Goal: Task Accomplishment & Management: Complete application form

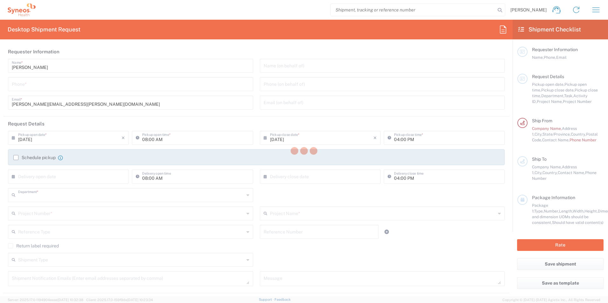
type input "3243"
type input "[GEOGRAPHIC_DATA]"
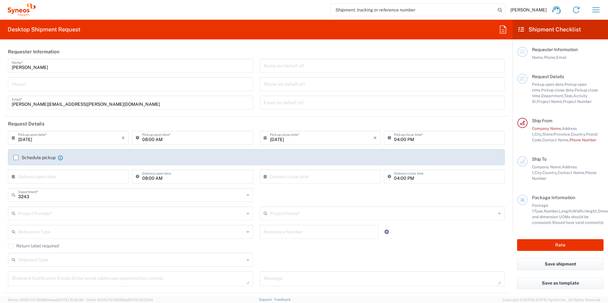
type input "INC Research Clin Svcs [GEOGRAPHIC_DATA]"
click at [39, 86] on input "tel" at bounding box center [130, 83] width 237 height 11
type input "5559618990"
click at [224, 52] on header "Requester Information" at bounding box center [256, 52] width 506 height 14
click at [177, 121] on header "Request Details" at bounding box center [256, 124] width 506 height 14
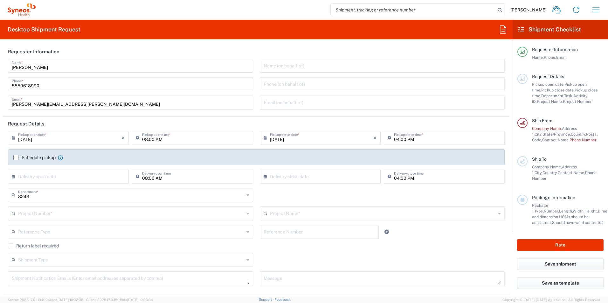
click at [400, 140] on input "04:00 PM" at bounding box center [447, 137] width 107 height 11
click at [395, 147] on div "04:00 PM Pickup close time *" at bounding box center [444, 140] width 124 height 18
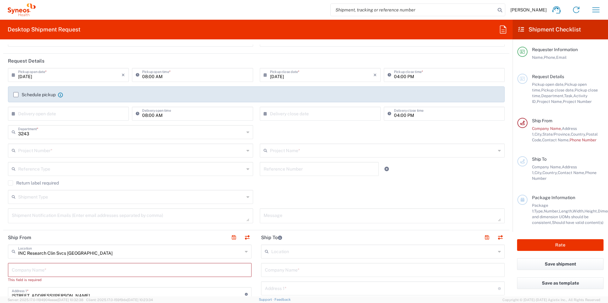
scroll to position [64, 0]
drag, startPoint x: 276, startPoint y: 132, endPoint x: 262, endPoint y: 135, distance: 14.7
click at [276, 132] on div "3243 Department * 3243 3000 3100 3109 3110 3111 3112 3125 3130 3135 3136 3150 3…" at bounding box center [256, 134] width 503 height 18
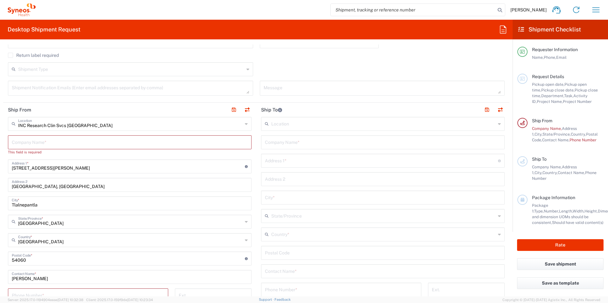
scroll to position [223, 0]
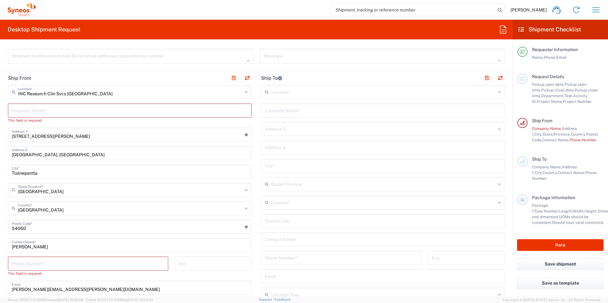
click at [52, 112] on input "text" at bounding box center [130, 110] width 236 height 11
type input "S"
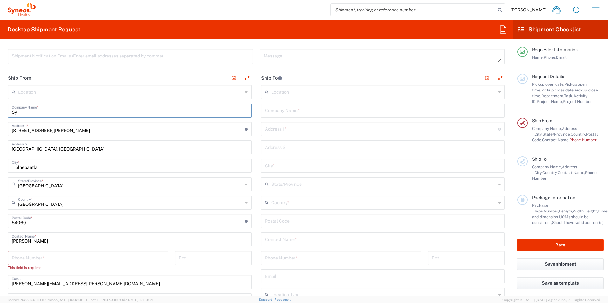
type input "S"
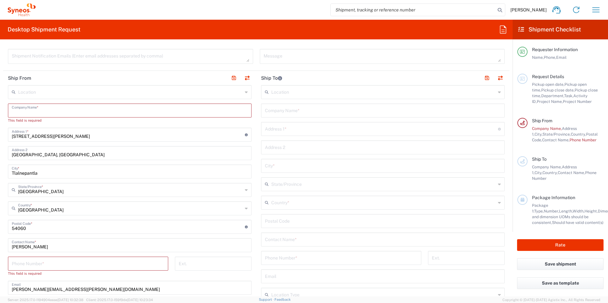
click at [35, 93] on input "text" at bounding box center [130, 91] width 224 height 11
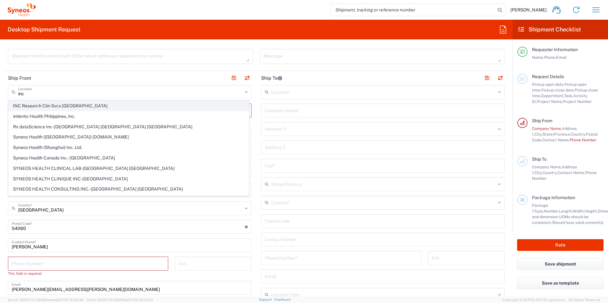
click at [45, 106] on span "INC Research Clin Svcs [GEOGRAPHIC_DATA]" at bounding box center [129, 106] width 240 height 10
type input "INC Research Clin Svcs [GEOGRAPHIC_DATA]"
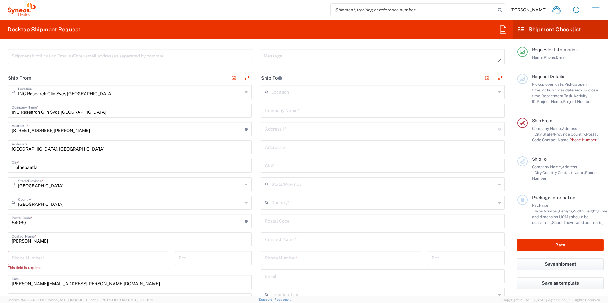
click at [290, 93] on input "text" at bounding box center [383, 91] width 224 height 11
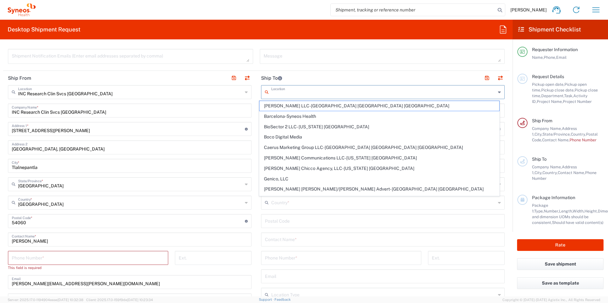
type input "Q"
click at [305, 78] on header "Ship To" at bounding box center [382, 78] width 253 height 14
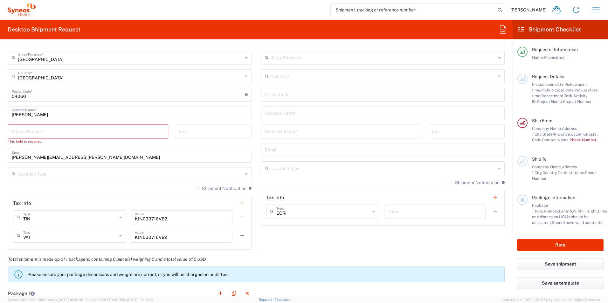
scroll to position [350, 0]
click at [41, 130] on input "tel" at bounding box center [88, 130] width 153 height 11
type input "5559618990"
type input "[EMAIL_ADDRESS][DOMAIN_NAME]"
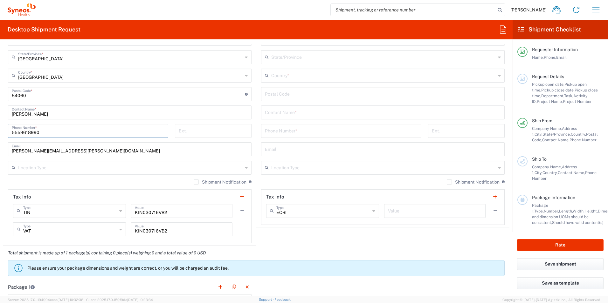
click at [209, 143] on div "[PERSON_NAME][EMAIL_ADDRESS][PERSON_NAME][DOMAIN_NAME] Email" at bounding box center [130, 149] width 244 height 14
click at [5, 184] on main "INC Research Clin Svcs [GEOGRAPHIC_DATA] Location INC Research Clin Svcs [GEOGR…" at bounding box center [129, 101] width 253 height 286
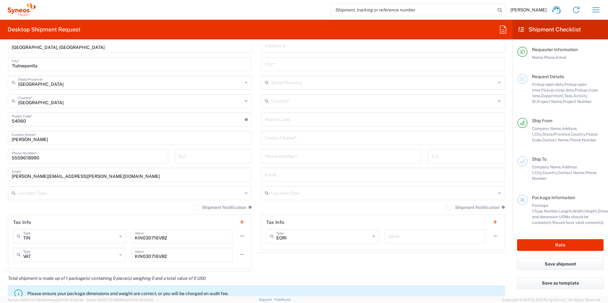
scroll to position [445, 0]
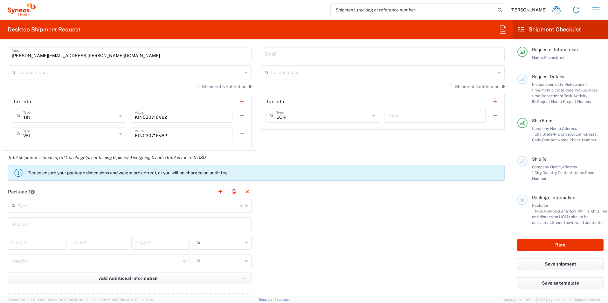
click at [26, 208] on input "text" at bounding box center [129, 205] width 222 height 11
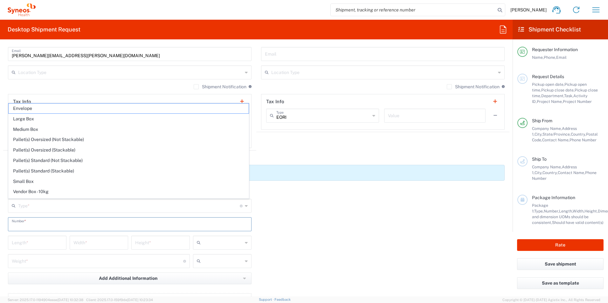
click at [57, 223] on input "text" at bounding box center [130, 223] width 236 height 11
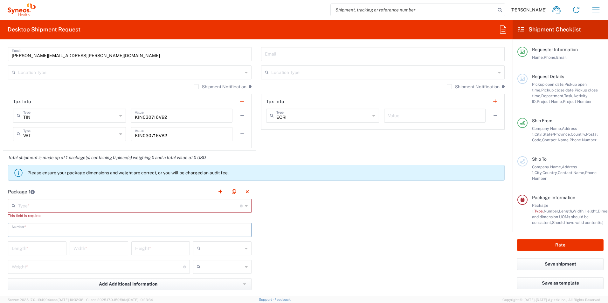
click at [301, 231] on div "Package 1 Type * Material used to package goods Envelope Large Box Medium Box P…" at bounding box center [256, 257] width 506 height 145
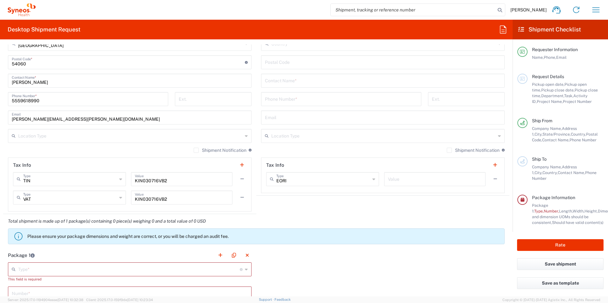
click at [431, 179] on input "text" at bounding box center [435, 178] width 94 height 11
click at [375, 159] on header "Tax Info" at bounding box center [382, 165] width 243 height 14
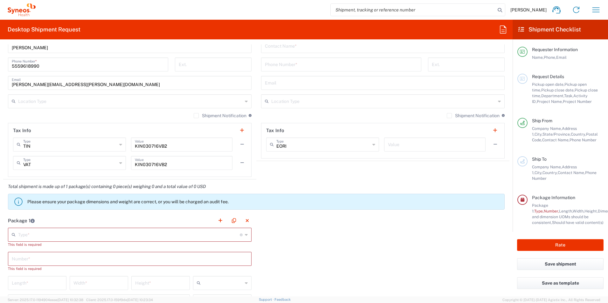
scroll to position [445, 0]
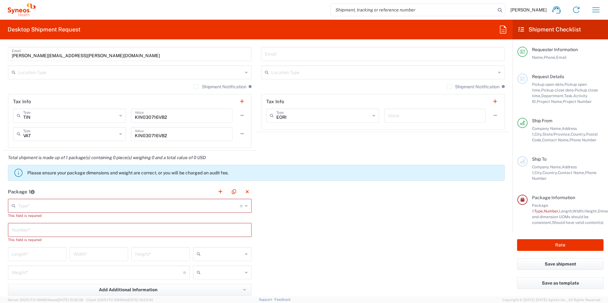
click at [230, 209] on input "text" at bounding box center [129, 205] width 222 height 11
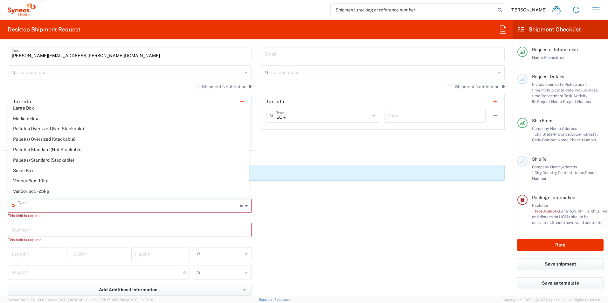
scroll to position [19, 0]
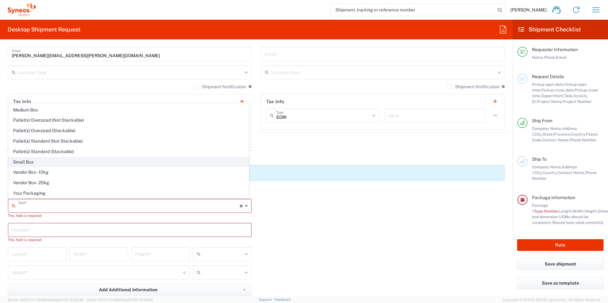
click at [73, 163] on span "Small Box" at bounding box center [129, 162] width 240 height 10
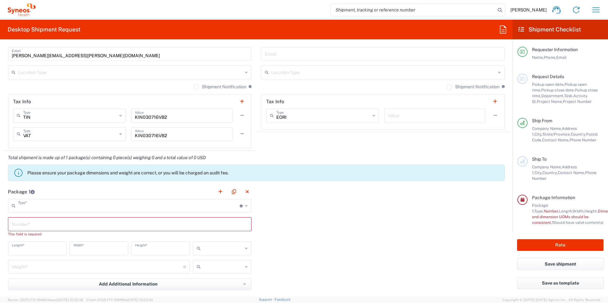
type input "Small Box"
type input "12.25"
type input "11"
type input "1.5"
type input "in"
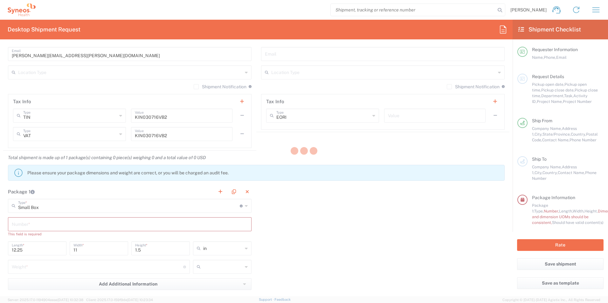
click at [323, 233] on div at bounding box center [304, 151] width 608 height 303
click at [191, 210] on div at bounding box center [304, 151] width 608 height 303
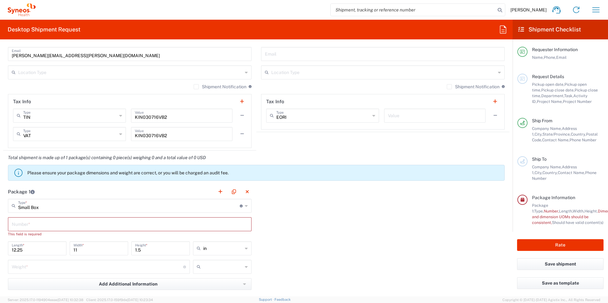
click at [162, 205] on input "Small Box" at bounding box center [129, 205] width 222 height 11
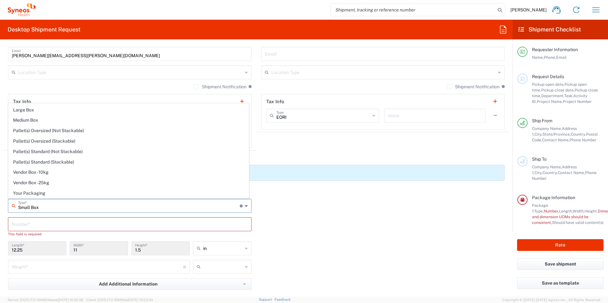
scroll to position [0, 0]
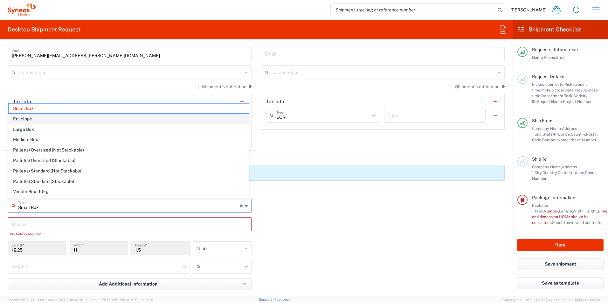
click at [34, 120] on span "Envelope" at bounding box center [129, 119] width 240 height 10
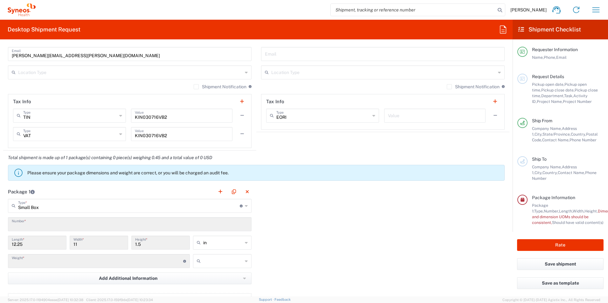
type input "Envelope"
type input "1"
type input "9.5"
type input "12.5"
type input "0.25"
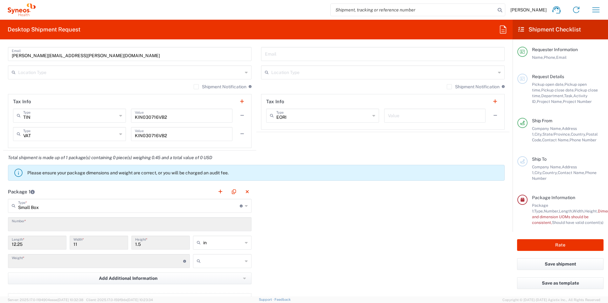
type input "0.45"
click at [366, 229] on div "Package 1 Envelope Type * Material used to package goods Small Box Envelope Lar…" at bounding box center [256, 255] width 506 height 140
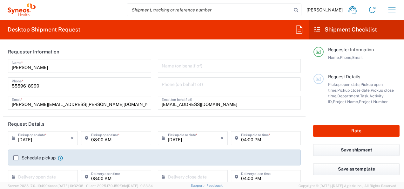
click at [145, 124] on header "Request Details" at bounding box center [154, 124] width 303 height 14
drag, startPoint x: 200, startPoint y: 107, endPoint x: 191, endPoint y: 104, distance: 9.2
click at [200, 107] on input "[EMAIL_ADDRESS][DOMAIN_NAME]" at bounding box center [230, 102] width 136 height 11
drag, startPoint x: 191, startPoint y: 104, endPoint x: 150, endPoint y: 104, distance: 41.0
click at [150, 104] on div "[PERSON_NAME] Name * [PHONE_NUMBER] Phone * [PERSON_NAME][EMAIL_ADDRESS][PERSON…" at bounding box center [155, 86] width 300 height 55
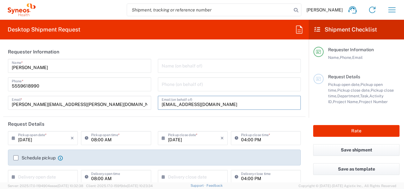
click at [203, 107] on input "[EMAIL_ADDRESS][DOMAIN_NAME]" at bounding box center [230, 102] width 136 height 11
click at [205, 104] on input "[EMAIL_ADDRESS][DOMAIN_NAME]" at bounding box center [230, 102] width 136 height 11
click at [189, 106] on input "[EMAIL_ADDRESS][DOMAIN_NAME]" at bounding box center [230, 102] width 136 height 11
click at [163, 101] on input "[EMAIL_ADDRESS][DOMAIN_NAME]" at bounding box center [230, 102] width 136 height 11
click at [186, 105] on input "[EMAIL_ADDRESS][DOMAIN_NAME]" at bounding box center [230, 102] width 136 height 11
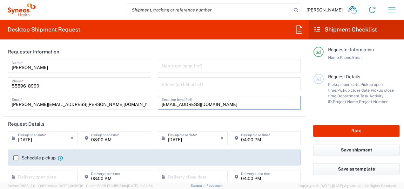
drag, startPoint x: 202, startPoint y: 103, endPoint x: 161, endPoint y: 118, distance: 44.2
click at [158, 102] on div "[EMAIL_ADDRESS][DOMAIN_NAME] Email (on behalf of)" at bounding box center [229, 103] width 143 height 14
click at [161, 119] on header "Request Details" at bounding box center [154, 124] width 303 height 14
click at [155, 113] on div "Name (on behalf of) Phone (on behalf of) Email (on behalf of)" at bounding box center [230, 86] width 150 height 55
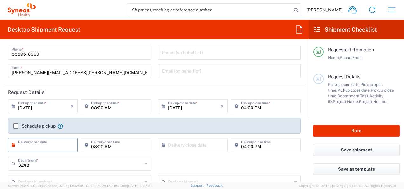
click at [25, 142] on input "text" at bounding box center [44, 144] width 52 height 11
click at [196, 163] on div "3243 Department * 3243 3000 3100 3109 3110 3111 3112 3125 3130 3135 3136 3150 3…" at bounding box center [155, 165] width 300 height 18
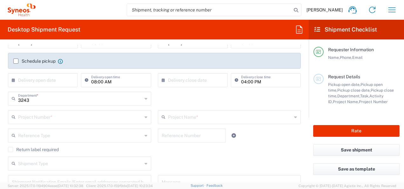
scroll to position [95, 0]
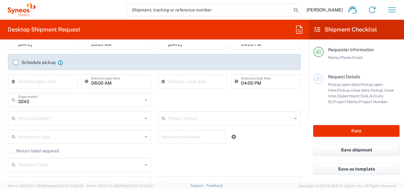
click at [141, 100] on div "3243 Department *" at bounding box center [79, 100] width 143 height 14
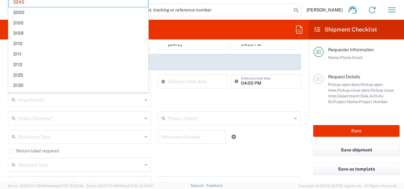
click at [191, 99] on div "Department * 3243 3000 3100 3109 3110 3111 3112 3125 3130 3135 3136 3150 3155 3…" at bounding box center [155, 102] width 300 height 18
type input "3243"
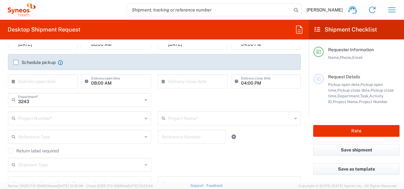
click at [192, 99] on div "3243 Department * 3243 3000 3100 3109 3110 3111 3112 3125 3130 3135 3136 3150 3…" at bounding box center [155, 102] width 300 height 18
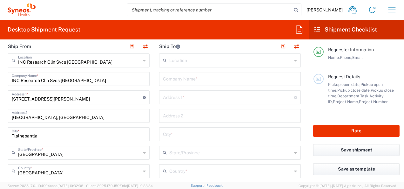
scroll to position [286, 0]
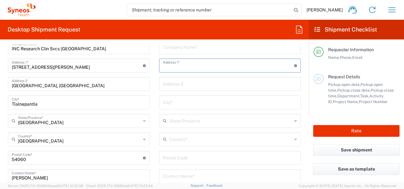
drag, startPoint x: 179, startPoint y: 64, endPoint x: 198, endPoint y: 65, distance: 19.1
click at [179, 64] on input "text" at bounding box center [228, 64] width 131 height 11
click at [181, 102] on input "text" at bounding box center [230, 101] width 134 height 11
click at [217, 65] on input "[PERSON_NAME] 309" at bounding box center [228, 64] width 131 height 11
type input "[PERSON_NAME] 309 interior 128"
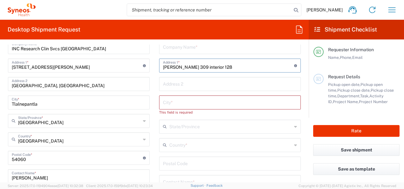
click at [183, 100] on input "text" at bounding box center [230, 101] width 134 height 11
type input "Queretaro"
click at [191, 84] on input "text" at bounding box center [230, 83] width 134 height 11
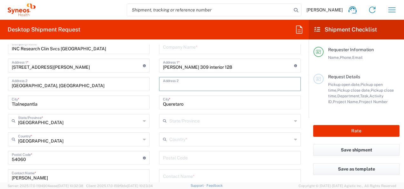
click at [245, 67] on input "[PERSON_NAME] 309 interior 128" at bounding box center [228, 64] width 131 height 11
click at [169, 80] on input "text" at bounding box center [230, 83] width 134 height 11
type input "[PERSON_NAME] Real Residencial, Candiles, Corregidora"
click at [299, 103] on main "Location [PERSON_NAME] LLC-[GEOGRAPHIC_DATA] [GEOGRAPHIC_DATA] [GEOGRAPHIC_DATA…" at bounding box center [230, 155] width 151 height 267
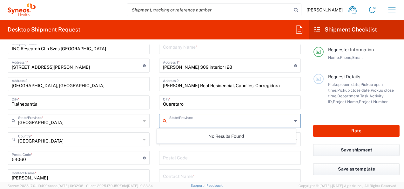
click at [181, 121] on input "text" at bounding box center [230, 120] width 123 height 11
type input "Queretaro"
click at [5, 87] on main "INC Research Clin Svcs [GEOGRAPHIC_DATA] Location INC Research Clin Svcs [GEOGR…" at bounding box center [78, 165] width 151 height 286
click at [258, 113] on div "Location [PERSON_NAME] LLC-[GEOGRAPHIC_DATA] [GEOGRAPHIC_DATA] [GEOGRAPHIC_DATA…" at bounding box center [230, 155] width 142 height 267
click at [259, 118] on input "text" at bounding box center [230, 120] width 123 height 11
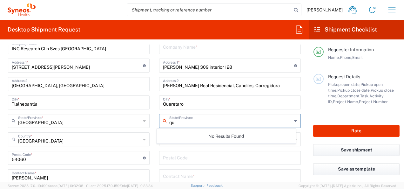
type input "q"
click at [191, 120] on input "Queretaro" at bounding box center [230, 120] width 123 height 11
type input "Queretaro"
click at [301, 119] on form "Requester Information [PERSON_NAME] Name * [PHONE_NUMBER] Phone * [PERSON_NAME]…" at bounding box center [154, 114] width 309 height 138
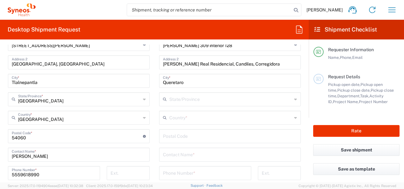
scroll to position [318, 0]
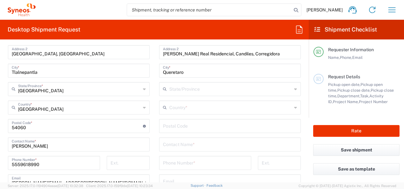
click at [186, 107] on input "text" at bounding box center [230, 106] width 123 height 11
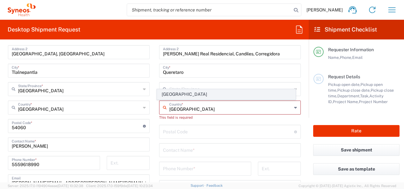
type input "[GEOGRAPHIC_DATA]"
click at [176, 95] on span "[GEOGRAPHIC_DATA]" at bounding box center [226, 94] width 138 height 10
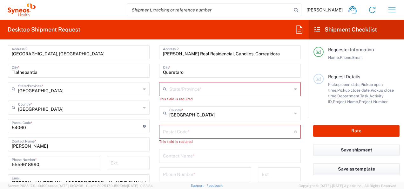
click at [192, 84] on input "text" at bounding box center [230, 88] width 123 height 11
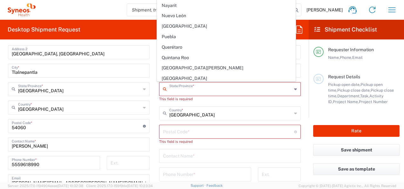
scroll to position [165, 0]
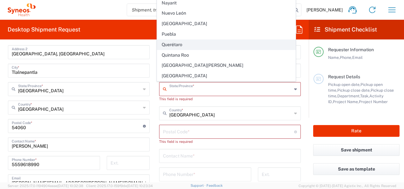
click at [194, 40] on span "Querétaro" at bounding box center [226, 45] width 138 height 10
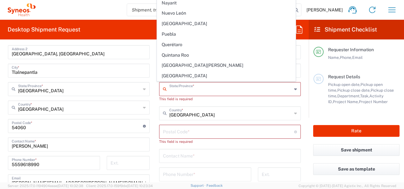
type input "Querétaro"
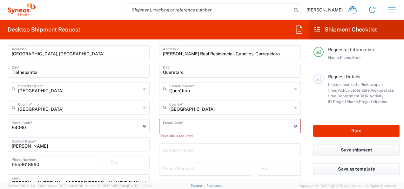
click at [210, 128] on input "undefined" at bounding box center [228, 125] width 131 height 11
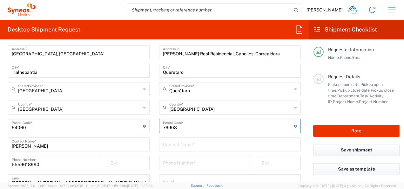
type input "76903"
click at [301, 115] on form "Requester Information [PERSON_NAME] Name * [PHONE_NUMBER] Phone * [PERSON_NAME]…" at bounding box center [154, 114] width 309 height 138
click at [303, 103] on form "Requester Information [PERSON_NAME] Name * [PHONE_NUMBER] Phone * [PERSON_NAME]…" at bounding box center [154, 114] width 309 height 138
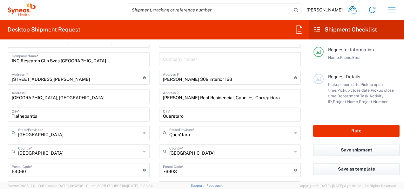
scroll to position [279, 0]
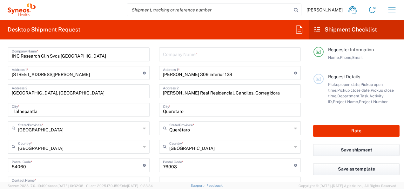
click at [301, 93] on main "Location [PERSON_NAME] LLC-[GEOGRAPHIC_DATA] [GEOGRAPHIC_DATA] [GEOGRAPHIC_DATA…" at bounding box center [230, 162] width 151 height 267
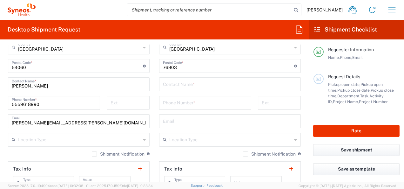
scroll to position [380, 0]
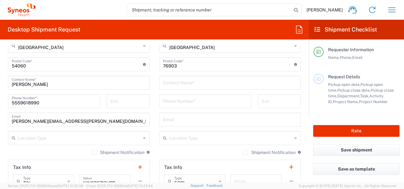
click at [189, 81] on input "text" at bounding box center [230, 82] width 134 height 11
type input "[PERSON_NAME]"
click at [165, 102] on input "tel" at bounding box center [205, 100] width 85 height 11
type input "5559618990"
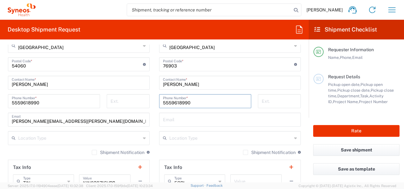
type input "Safety Full Service - FSO"
click at [302, 115] on form "Requester Information [PERSON_NAME] Name * [PHONE_NUMBER] Phone * [PERSON_NAME]…" at bounding box center [154, 114] width 309 height 138
click at [70, 115] on input "[PERSON_NAME][EMAIL_ADDRESS][PERSON_NAME][DOMAIN_NAME]" at bounding box center [79, 119] width 134 height 11
drag, startPoint x: 79, startPoint y: 120, endPoint x: 10, endPoint y: 121, distance: 69.0
click at [10, 121] on div "[PERSON_NAME][EMAIL_ADDRESS][PERSON_NAME][DOMAIN_NAME] Email" at bounding box center [79, 120] width 142 height 14
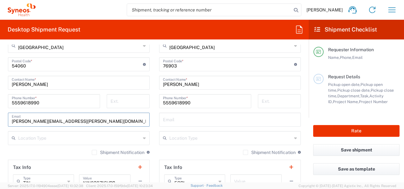
click at [167, 117] on input "text" at bounding box center [230, 119] width 134 height 11
click at [170, 118] on input "text" at bounding box center [230, 119] width 134 height 11
paste input "[PERSON_NAME][EMAIL_ADDRESS][PERSON_NAME][DOMAIN_NAME]"
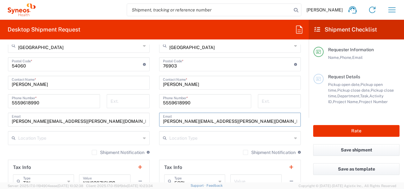
type input "[PERSON_NAME][EMAIL_ADDRESS][PERSON_NAME][DOMAIN_NAME]"
drag, startPoint x: 302, startPoint y: 107, endPoint x: 297, endPoint y: 106, distance: 5.4
click at [302, 107] on form "Requester Information [PERSON_NAME] Name * [PHONE_NUMBER] Phone * [PERSON_NAME]…" at bounding box center [154, 114] width 309 height 138
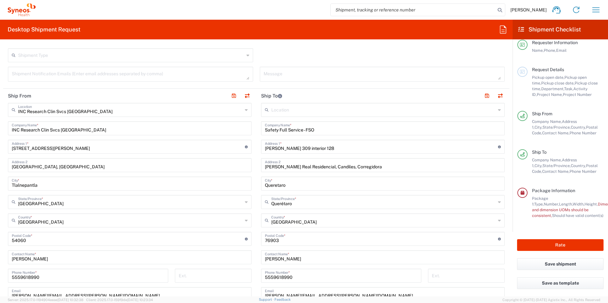
scroll to position [210, 0]
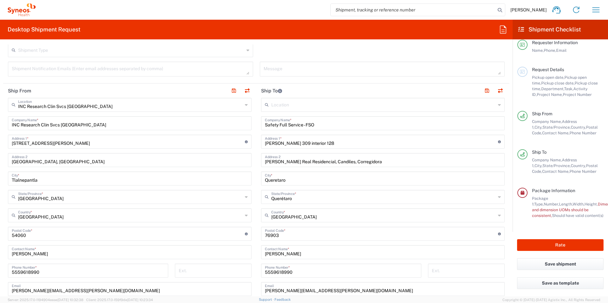
click at [317, 89] on header "Ship To" at bounding box center [382, 91] width 253 height 14
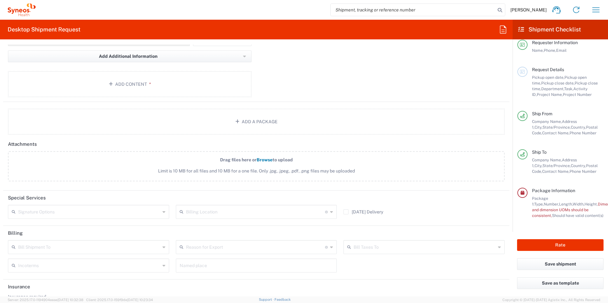
scroll to position [692, 0]
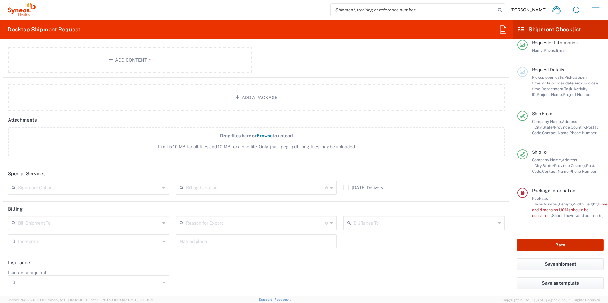
click at [555, 243] on button "Rate" at bounding box center [560, 245] width 86 height 12
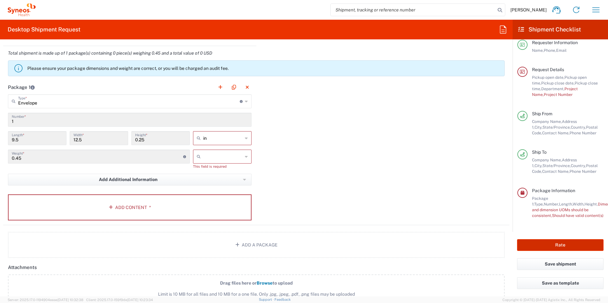
scroll to position [544, 0]
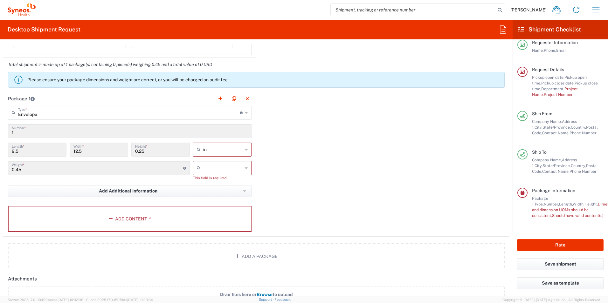
click at [228, 169] on input "text" at bounding box center [222, 168] width 39 height 10
click at [211, 185] on span "kgs" at bounding box center [220, 182] width 57 height 10
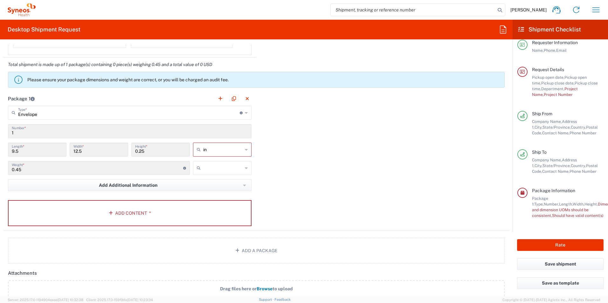
type input "kgs"
click at [220, 147] on input "text" at bounding box center [222, 150] width 39 height 10
click at [204, 172] on span "cm" at bounding box center [220, 174] width 57 height 10
type input "24.13"
type input "31.75"
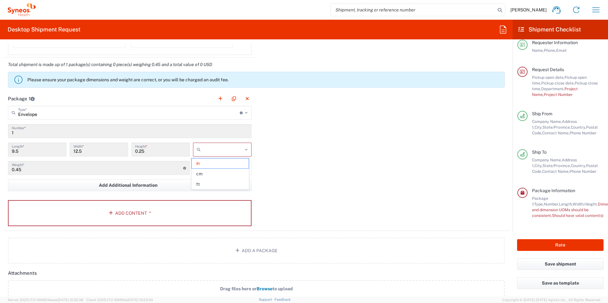
type input "0.64"
type input "cm"
click at [369, 153] on div "Package 1 Envelope Type * Material used to package goods Small Box Envelope Lar…" at bounding box center [256, 162] width 506 height 140
click at [570, 242] on button "Rate" at bounding box center [560, 245] width 86 height 12
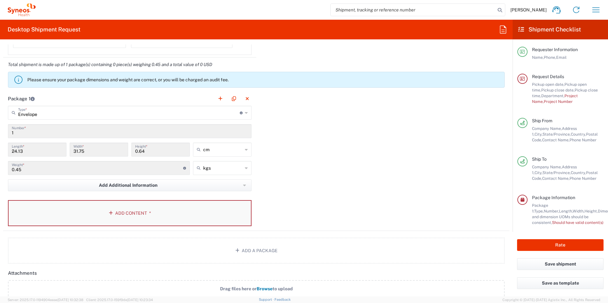
click at [109, 212] on icon "button" at bounding box center [112, 213] width 6 height 4
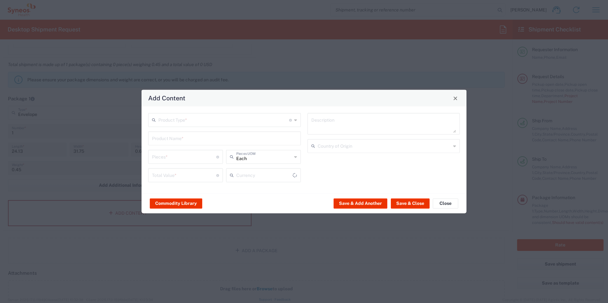
click at [295, 120] on icon at bounding box center [295, 120] width 3 height 10
click at [241, 119] on input "text" at bounding box center [223, 119] width 131 height 11
click at [185, 132] on span "Documents" at bounding box center [224, 134] width 151 height 10
type input "Documents"
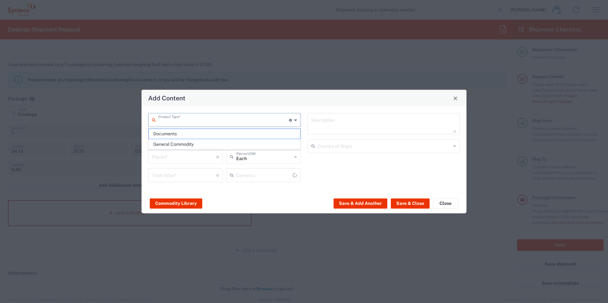
type input "1"
type textarea "Documents"
type input "US Dollar"
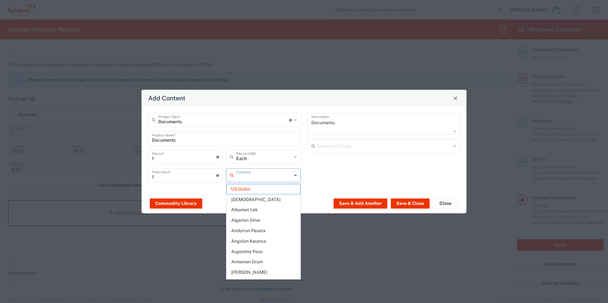
click at [265, 175] on input "text" at bounding box center [264, 174] width 56 height 11
click at [260, 208] on span "Mexican Peso" at bounding box center [263, 213] width 73 height 10
type input "Mexican Peso"
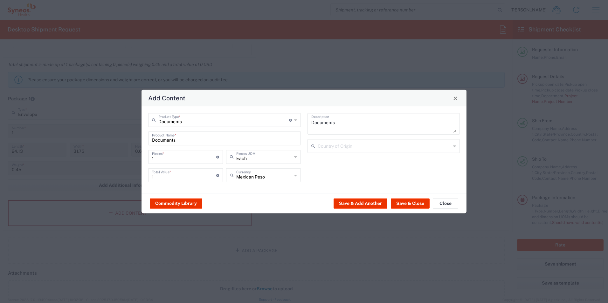
click at [355, 147] on input "text" at bounding box center [385, 145] width 134 height 11
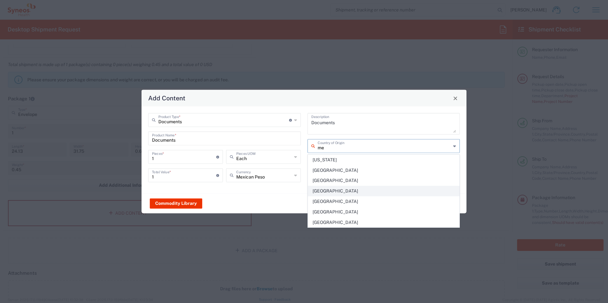
click at [329, 188] on span "[GEOGRAPHIC_DATA]" at bounding box center [383, 191] width 151 height 10
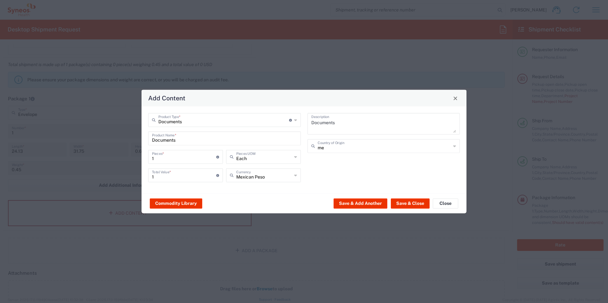
type input "[GEOGRAPHIC_DATA]"
click at [369, 167] on div "Documents Description Mexico Country of Origin" at bounding box center [383, 150] width 159 height 74
click at [415, 205] on button "Save & Close" at bounding box center [410, 203] width 39 height 10
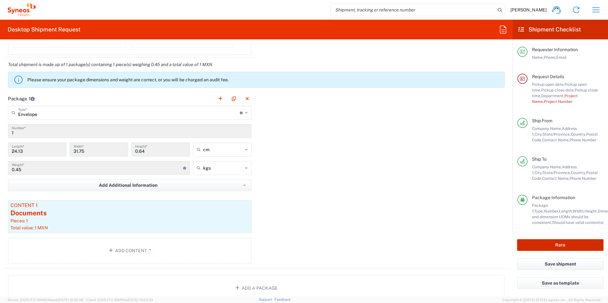
click at [564, 244] on button "Rate" at bounding box center [560, 245] width 86 height 12
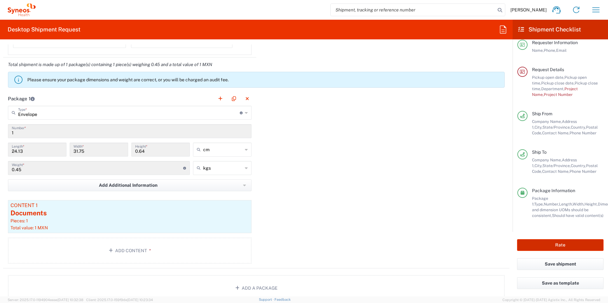
scroll to position [13, 0]
click at [561, 248] on button "Rate" at bounding box center [560, 245] width 86 height 12
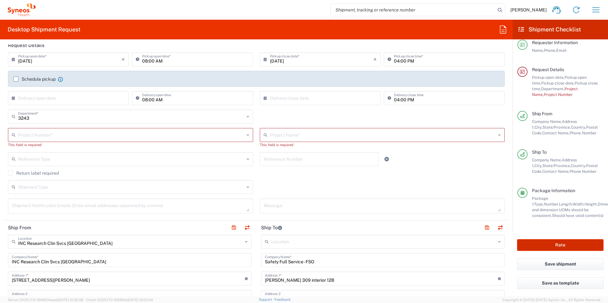
scroll to position [67, 0]
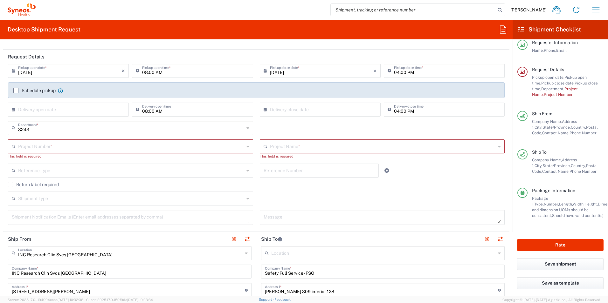
click at [57, 145] on input "text" at bounding box center [131, 146] width 226 height 11
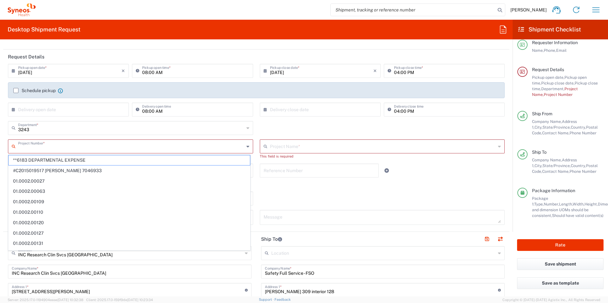
click at [440, 186] on agx-checkbox-control "Return label required" at bounding box center [256, 184] width 497 height 5
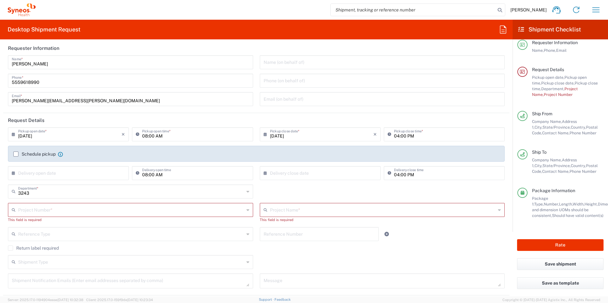
scroll to position [35, 0]
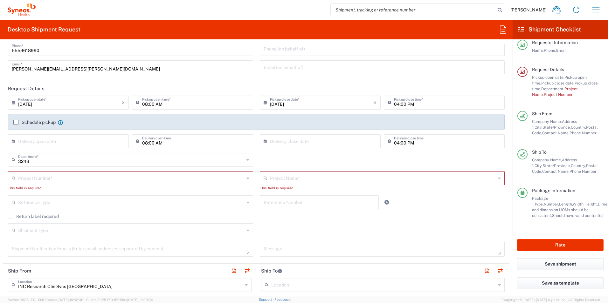
click at [246, 176] on icon at bounding box center [247, 178] width 3 height 10
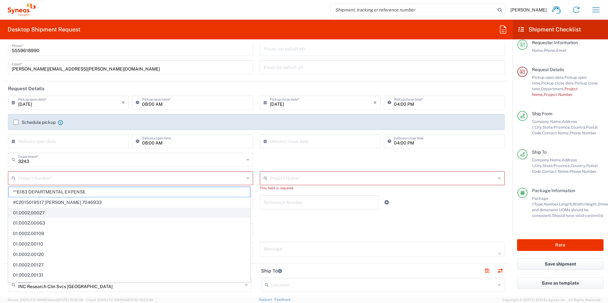
click at [243, 178] on agx-dropdown-input "Project Number * **6183 DEPARTMENTAL EXPENSE #C2015019517 [PERSON_NAME] 7046933…" at bounding box center [130, 178] width 245 height 14
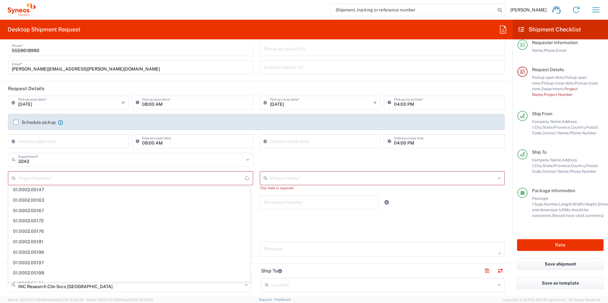
scroll to position [0, 0]
click at [325, 180] on input "text" at bounding box center [383, 177] width 226 height 11
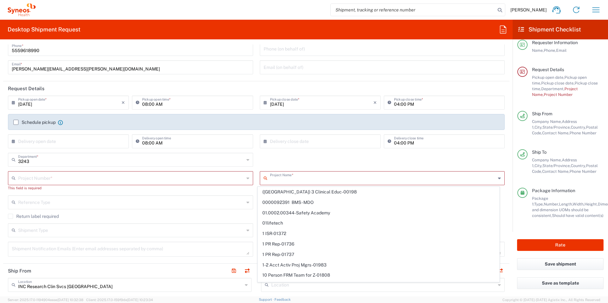
click at [437, 152] on div "04:00 PM Delivery close time" at bounding box center [444, 143] width 124 height 18
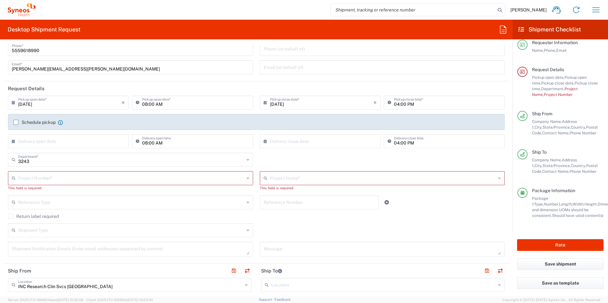
drag, startPoint x: 487, startPoint y: 180, endPoint x: 481, endPoint y: 182, distance: 7.1
click at [487, 180] on input "text" at bounding box center [383, 177] width 226 height 11
type input "payroll"
click at [178, 181] on input "text" at bounding box center [131, 177] width 226 height 11
type input "payroll"
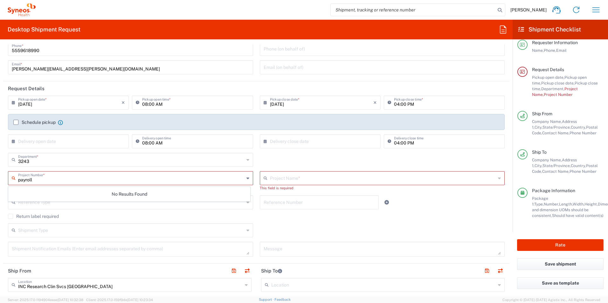
click at [460, 218] on agx-checkbox-control "Return label required" at bounding box center [256, 216] width 497 height 5
click at [295, 225] on div "Shipment Type Batch Regular" at bounding box center [256, 233] width 503 height 18
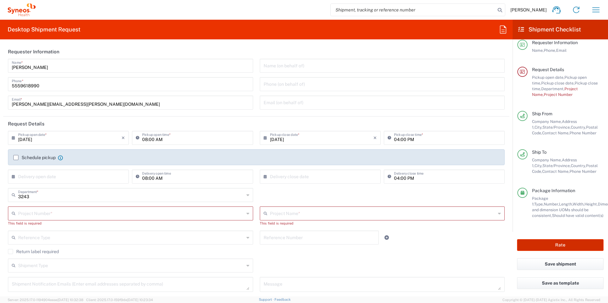
click at [549, 243] on button "Rate" at bounding box center [560, 245] width 86 height 12
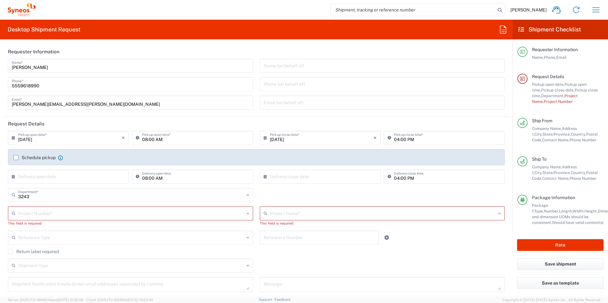
click at [247, 196] on div "3243 Department *" at bounding box center [130, 195] width 245 height 14
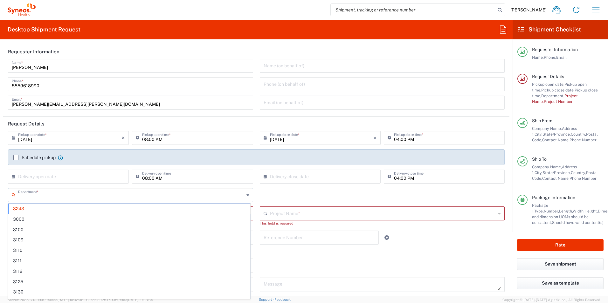
click at [244, 195] on div "Department *" at bounding box center [130, 195] width 245 height 14
click at [317, 191] on div "Department * 3243 3000 3100 3109 3110 3111 3112 3125 3130 3135 3136 3150 3155 3…" at bounding box center [256, 197] width 503 height 18
type input "3243"
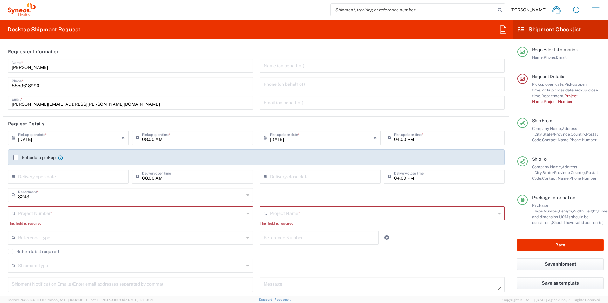
click at [310, 191] on div "3243 Department * 3243 3000 3100 3109 3110 3111 3112 3125 3130 3135 3136 3150 3…" at bounding box center [256, 197] width 503 height 18
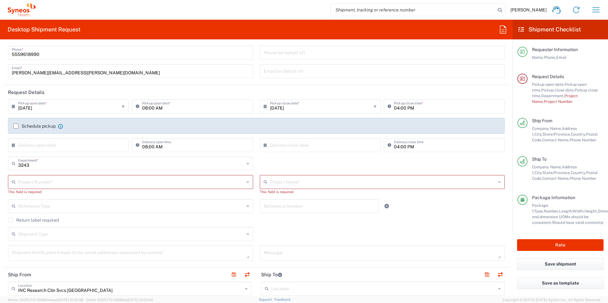
scroll to position [32, 0]
click at [63, 204] on input "text" at bounding box center [131, 205] width 226 height 11
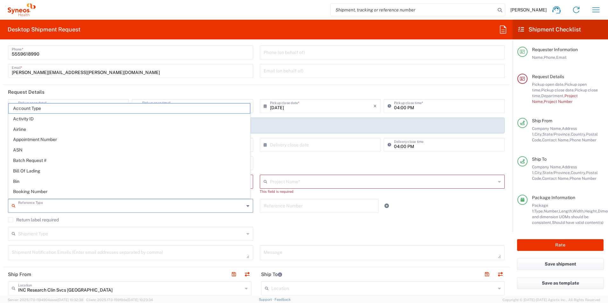
click at [300, 233] on div "Shipment Type Batch Regular" at bounding box center [256, 236] width 503 height 18
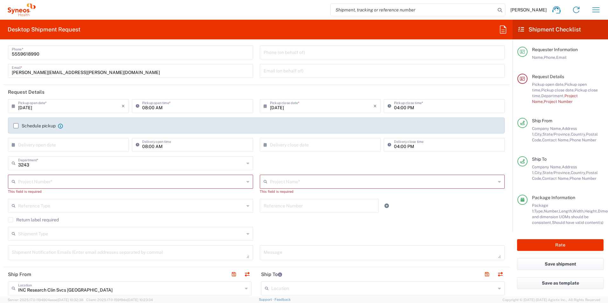
click at [298, 233] on div "Shipment Type Batch Regular" at bounding box center [256, 236] width 503 height 18
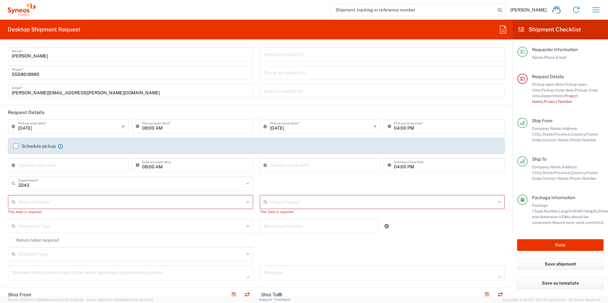
scroll to position [0, 0]
